Goal: Book appointment/travel/reservation

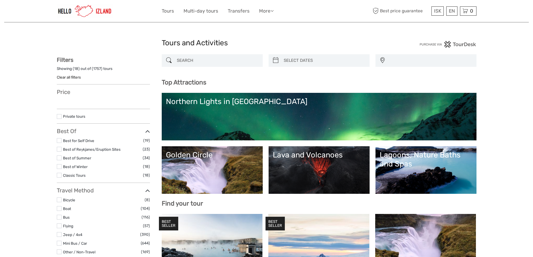
select select
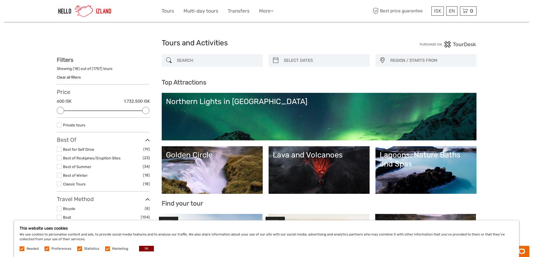
click at [100, 11] on img at bounding box center [85, 11] width 56 height 14
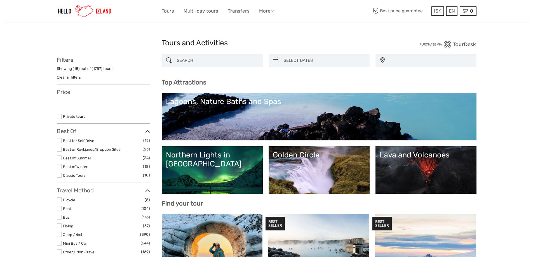
select select
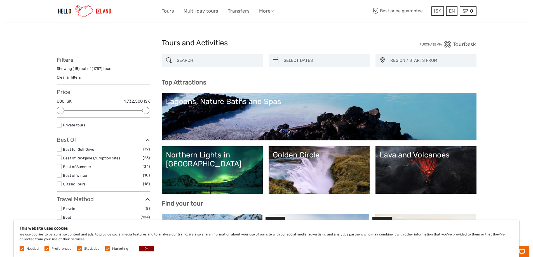
click at [215, 58] on input "search" at bounding box center [217, 61] width 85 height 10
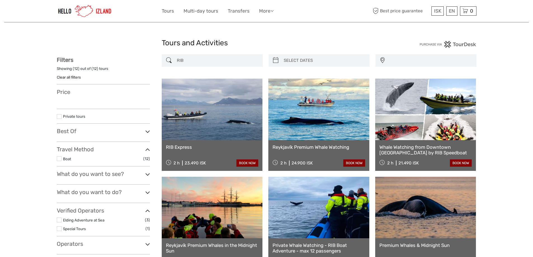
select select
